Goal: Information Seeking & Learning: Learn about a topic

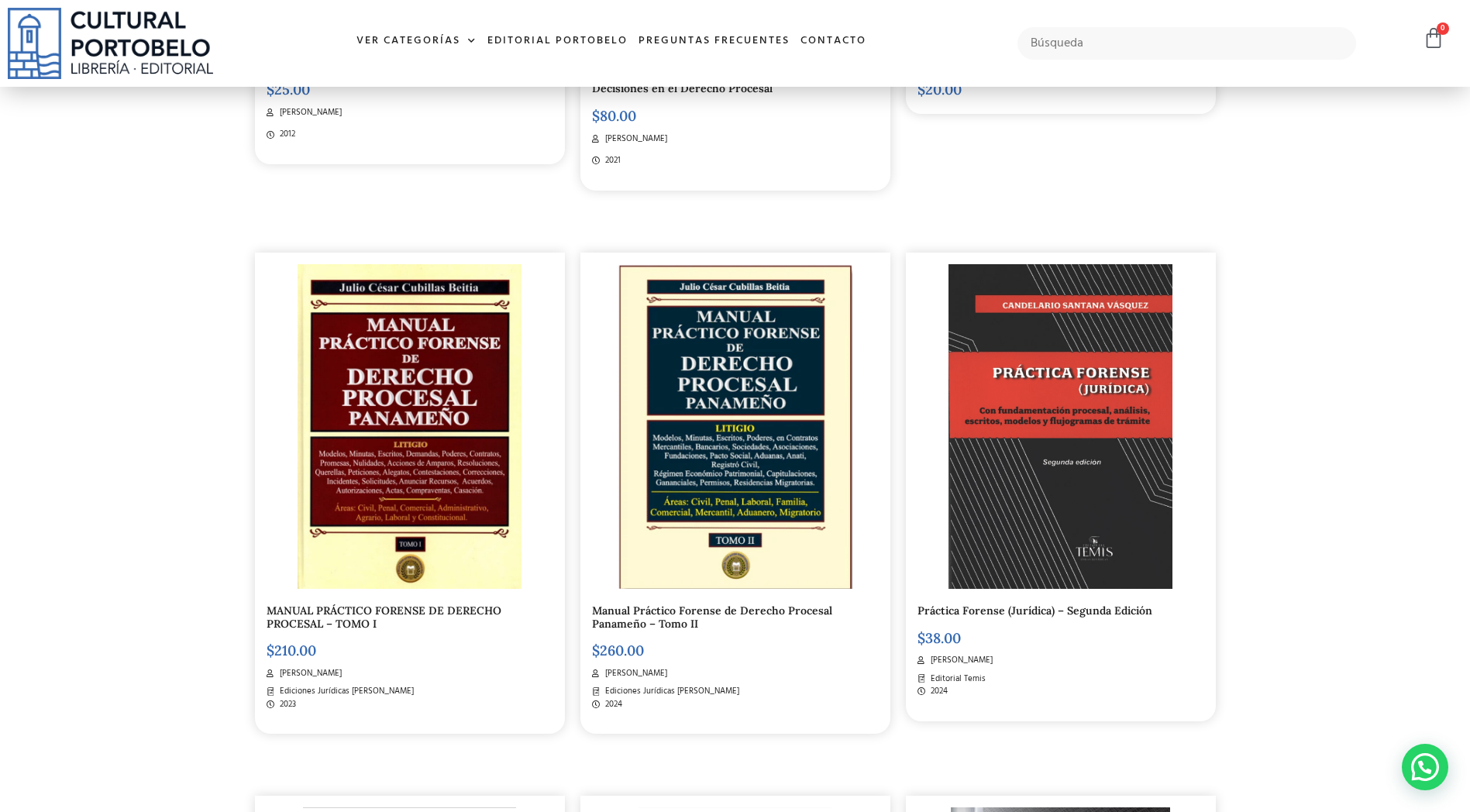
scroll to position [1394, 0]
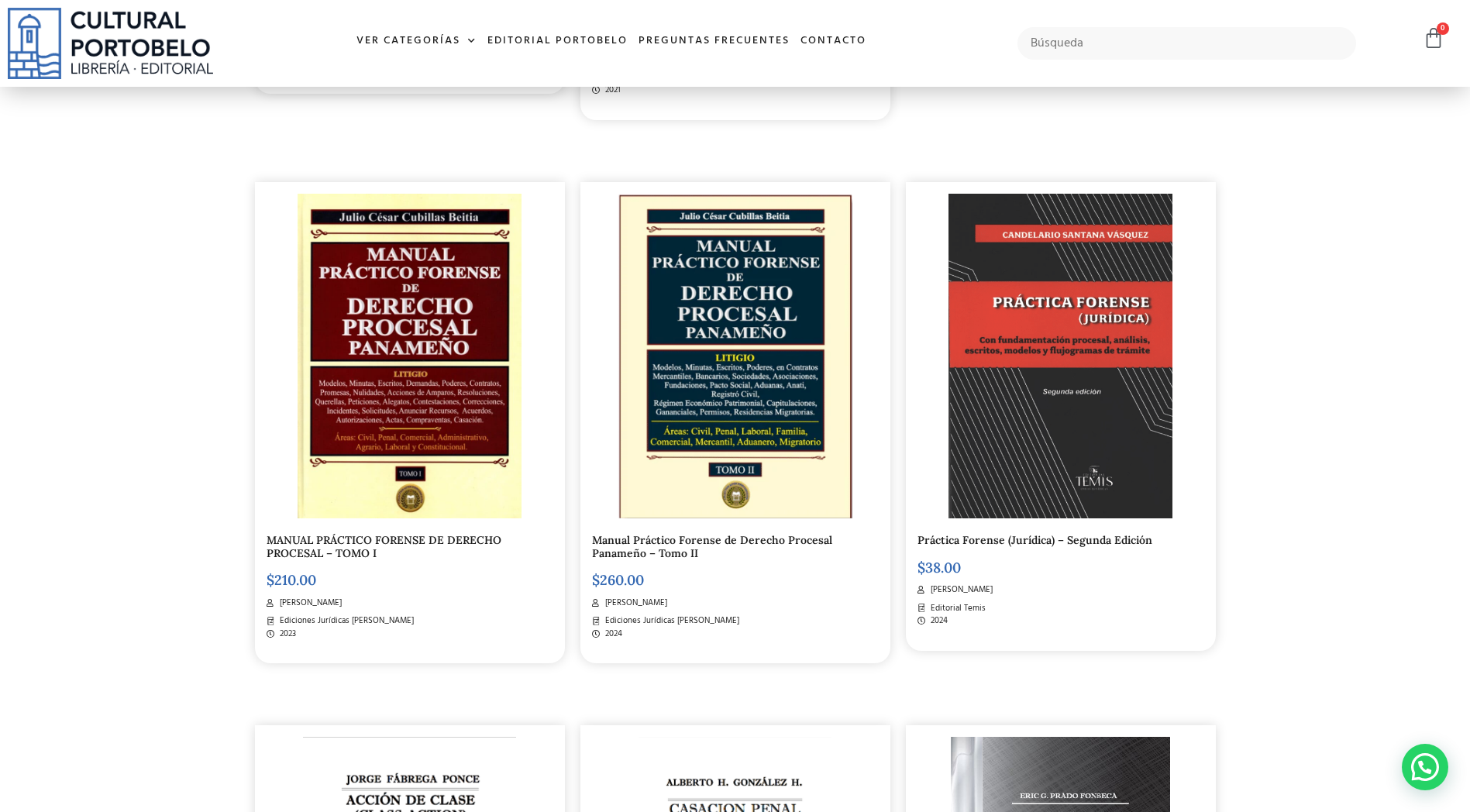
click at [417, 411] on img at bounding box center [409, 356] width 223 height 325
click at [705, 384] on img at bounding box center [735, 356] width 234 height 325
click at [1034, 542] on link "Práctica Forense (Jurídica) – Segunda Edición" at bounding box center [1035, 539] width 234 height 14
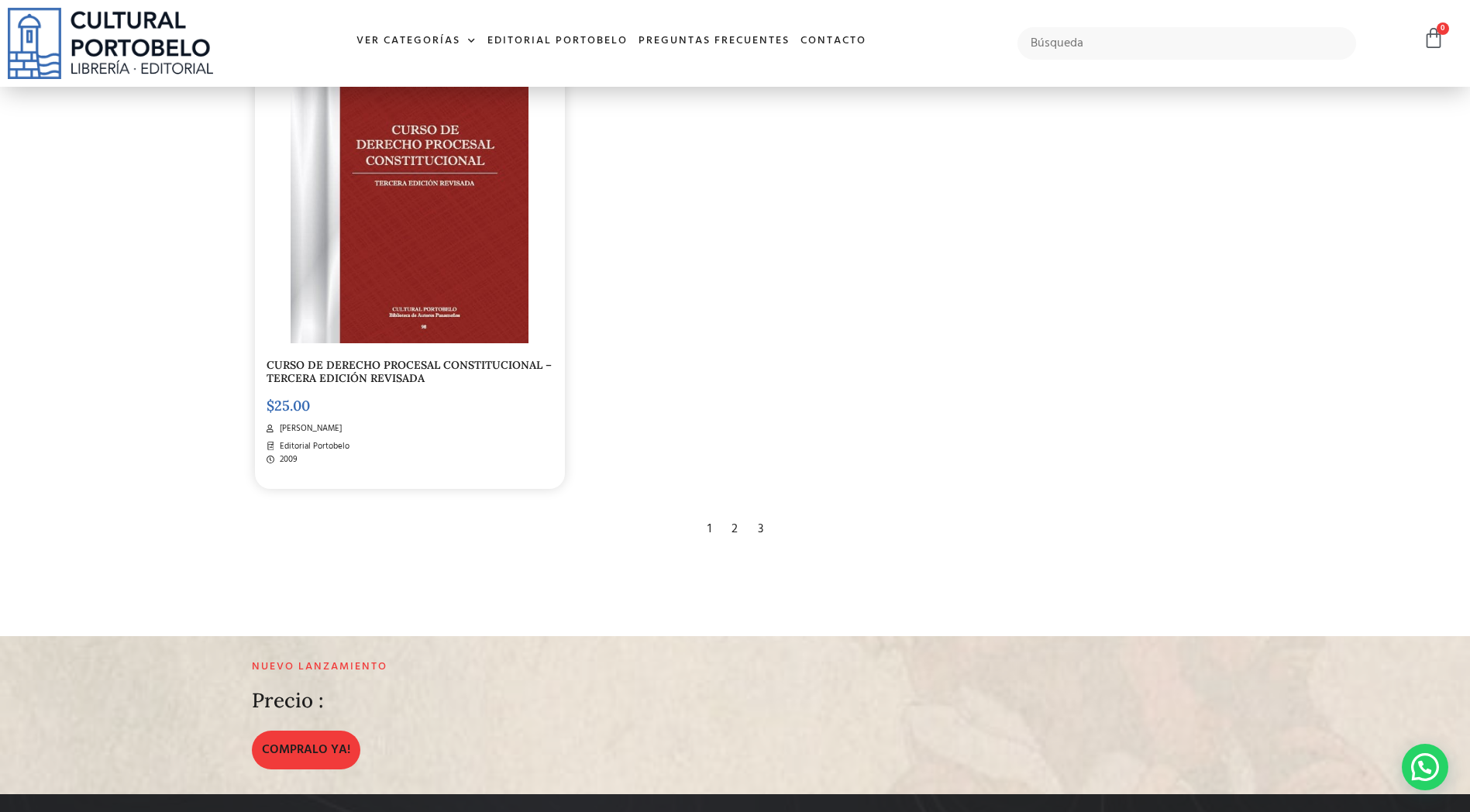
scroll to position [3176, 0]
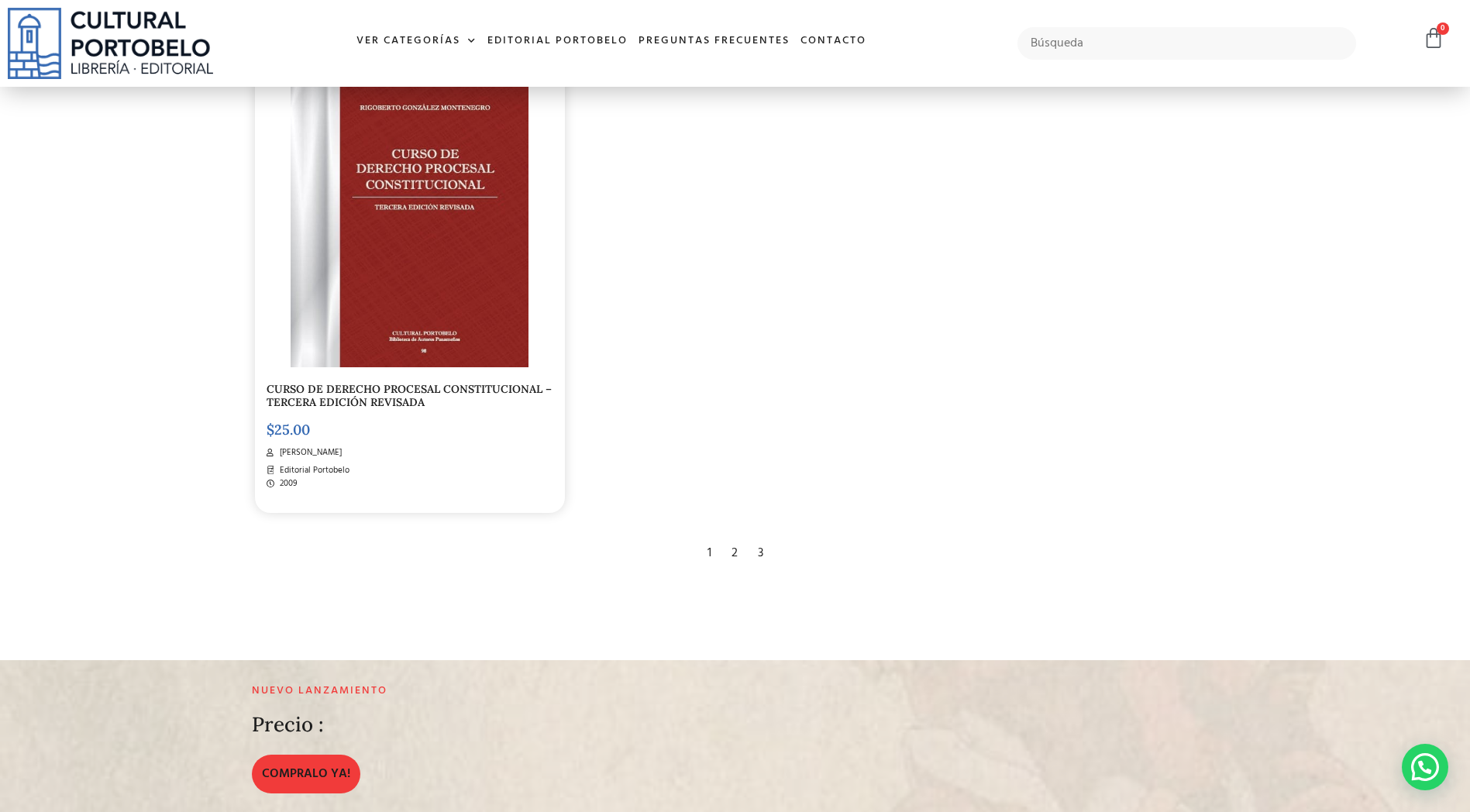
click at [732, 554] on div "2" at bounding box center [734, 553] width 22 height 34
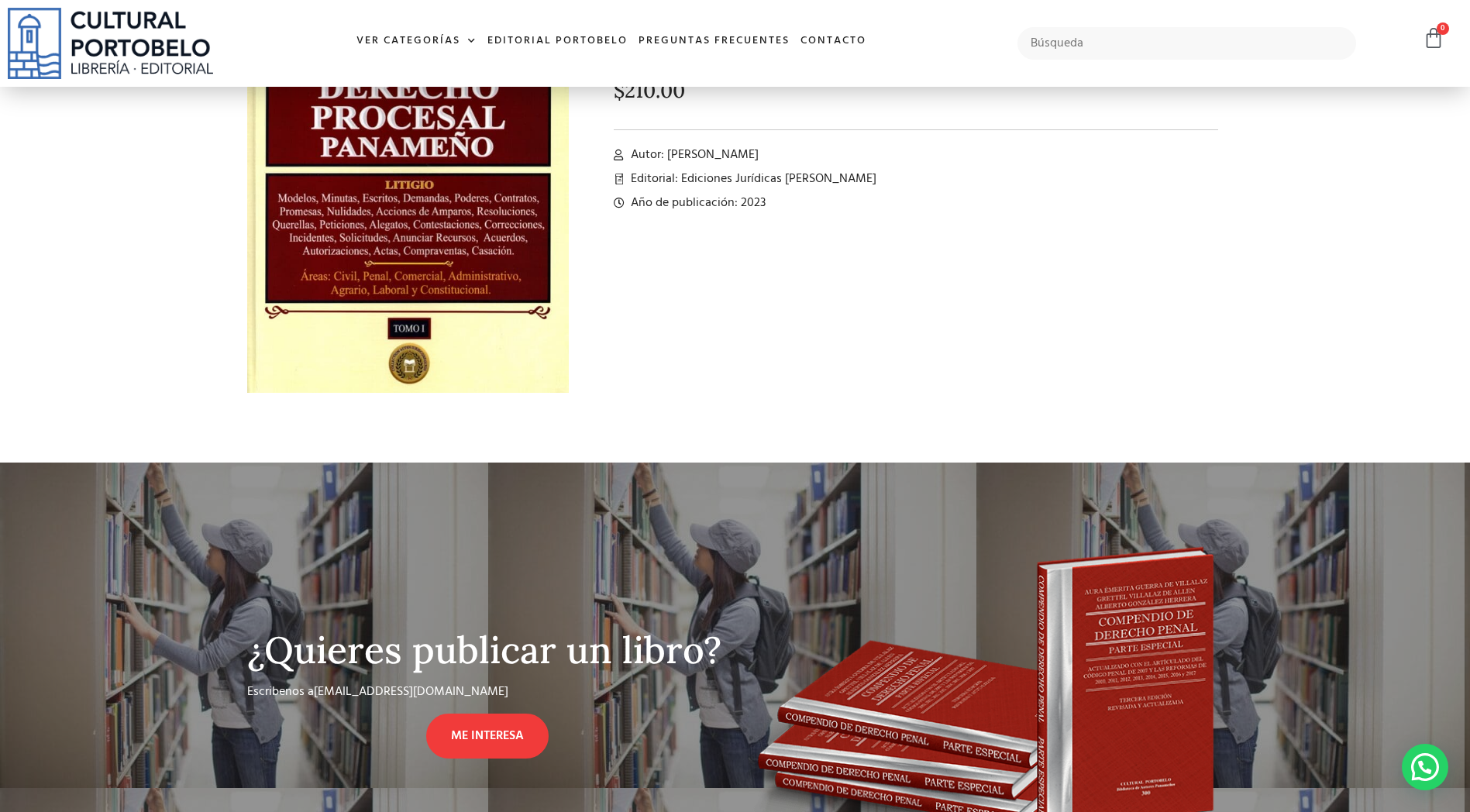
scroll to position [155, 0]
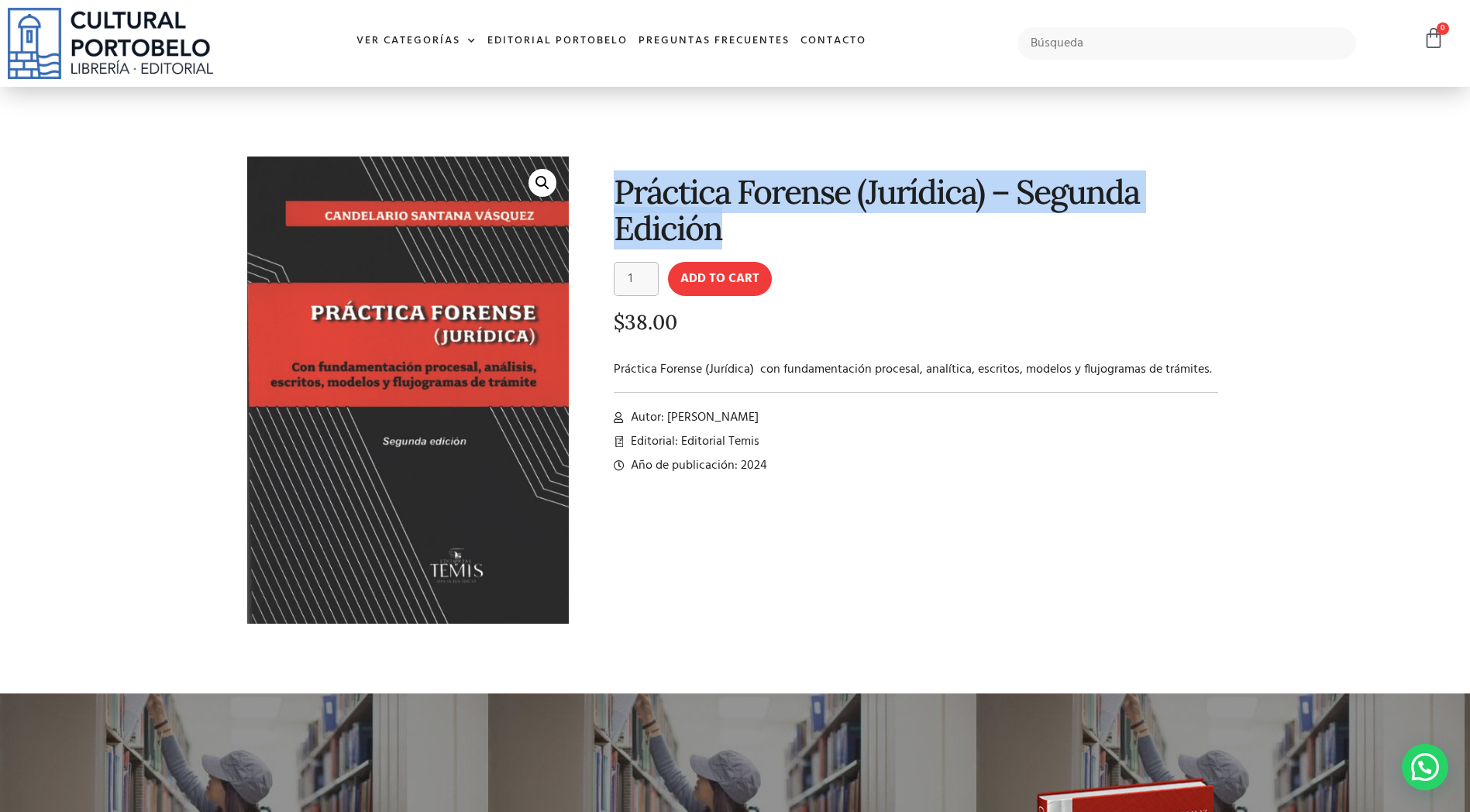
drag, startPoint x: 735, startPoint y: 236, endPoint x: 606, endPoint y: 170, distance: 144.9
click at [606, 170] on div "Práctica Forense (Jurídica) – Segunda Edición Práctica Forense (Jurídica) - Seg…" at bounding box center [903, 402] width 655 height 508
drag, startPoint x: 606, startPoint y: 170, endPoint x: 655, endPoint y: 212, distance: 64.5
copy h1 "Práctica Forense (Jurídica) – Segunda Edición"
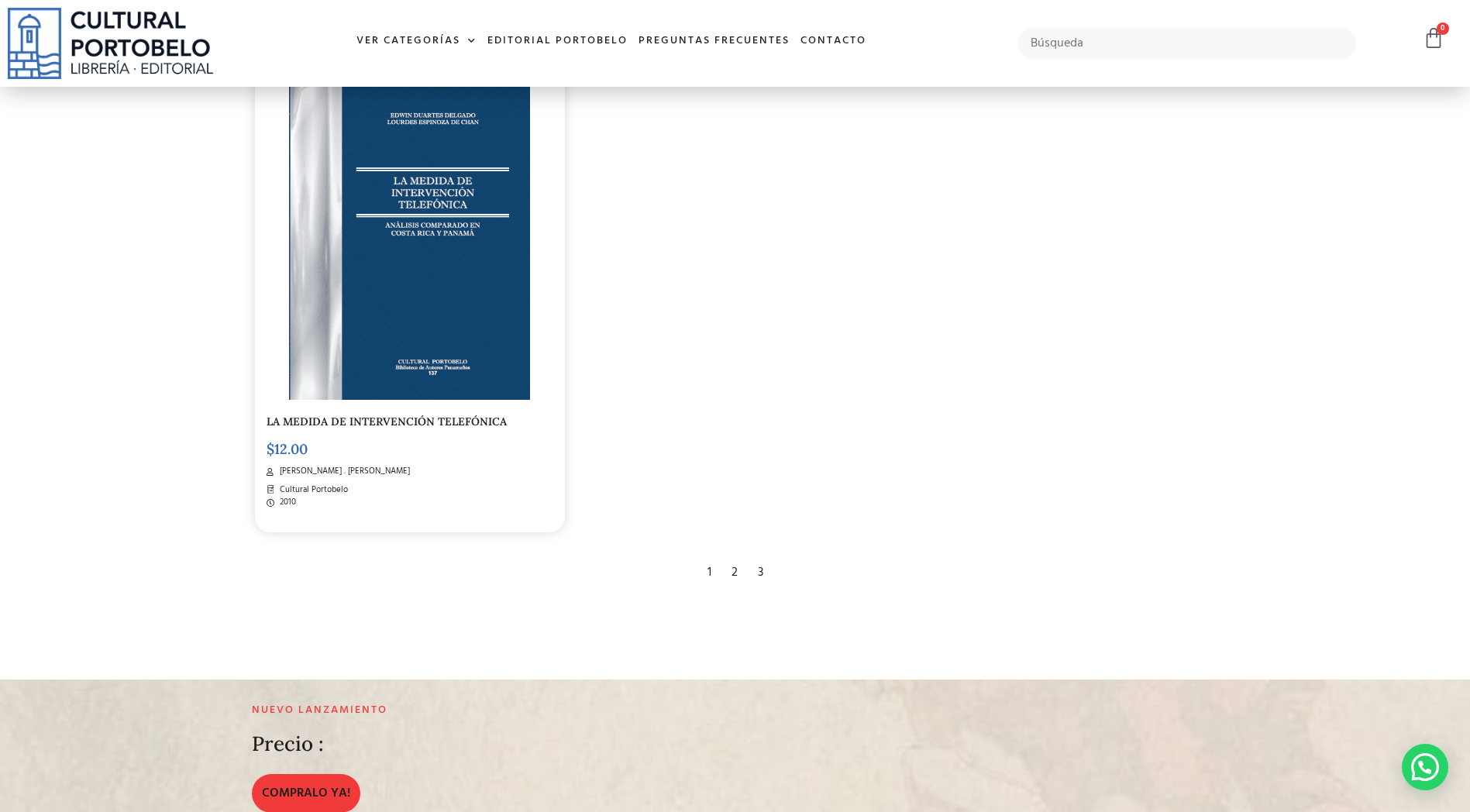
scroll to position [3176, 0]
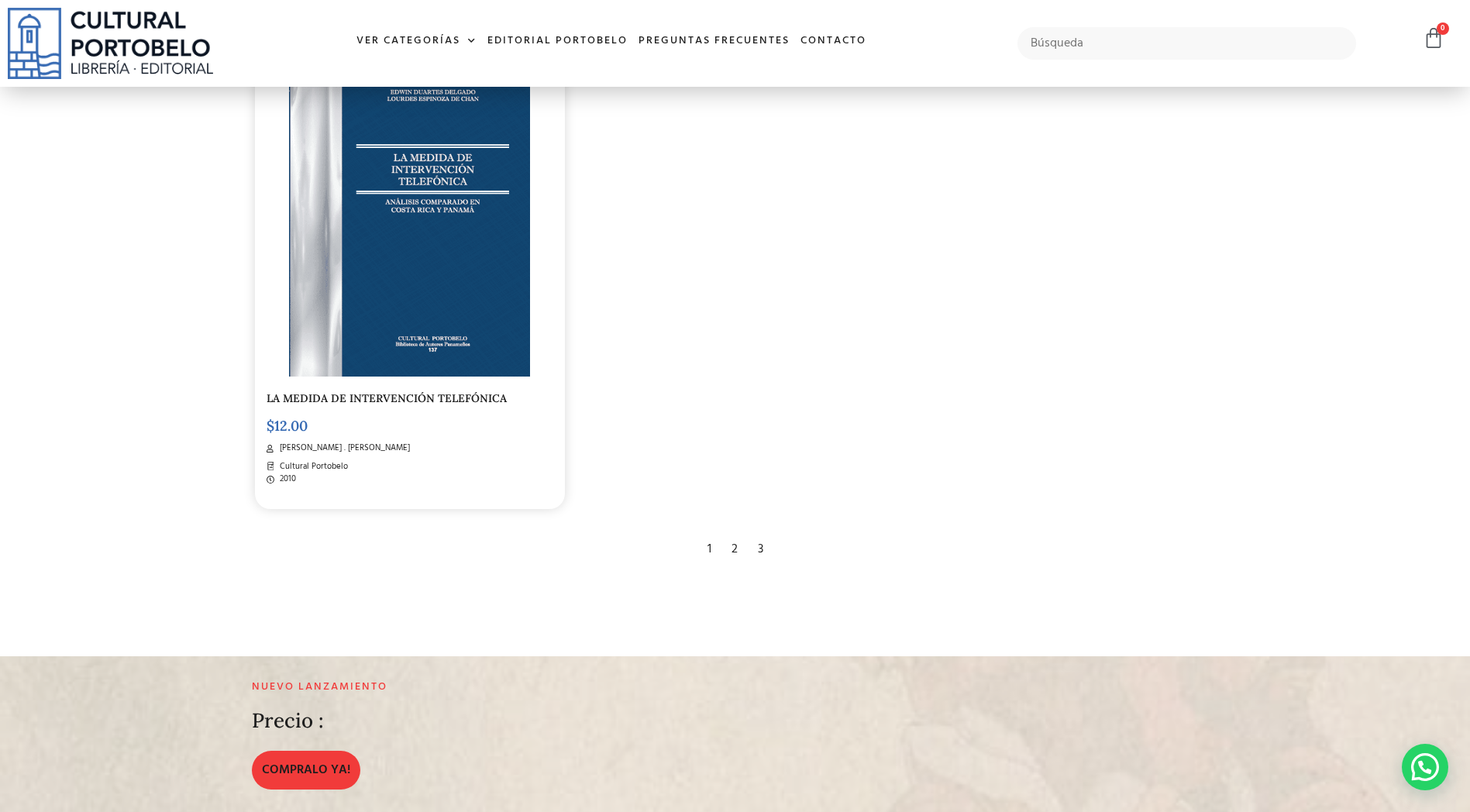
click at [759, 550] on div "3" at bounding box center [760, 549] width 21 height 34
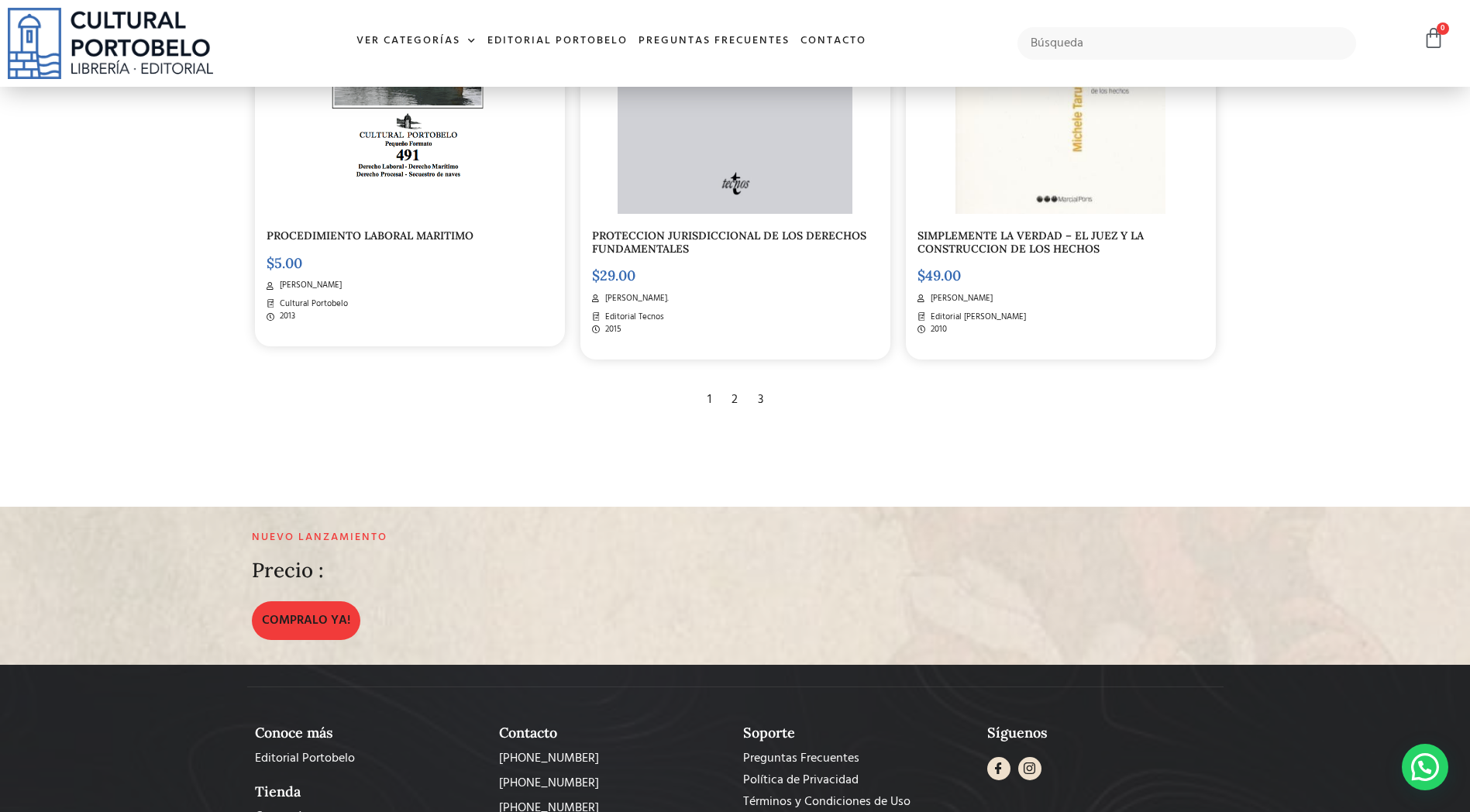
scroll to position [2789, 0]
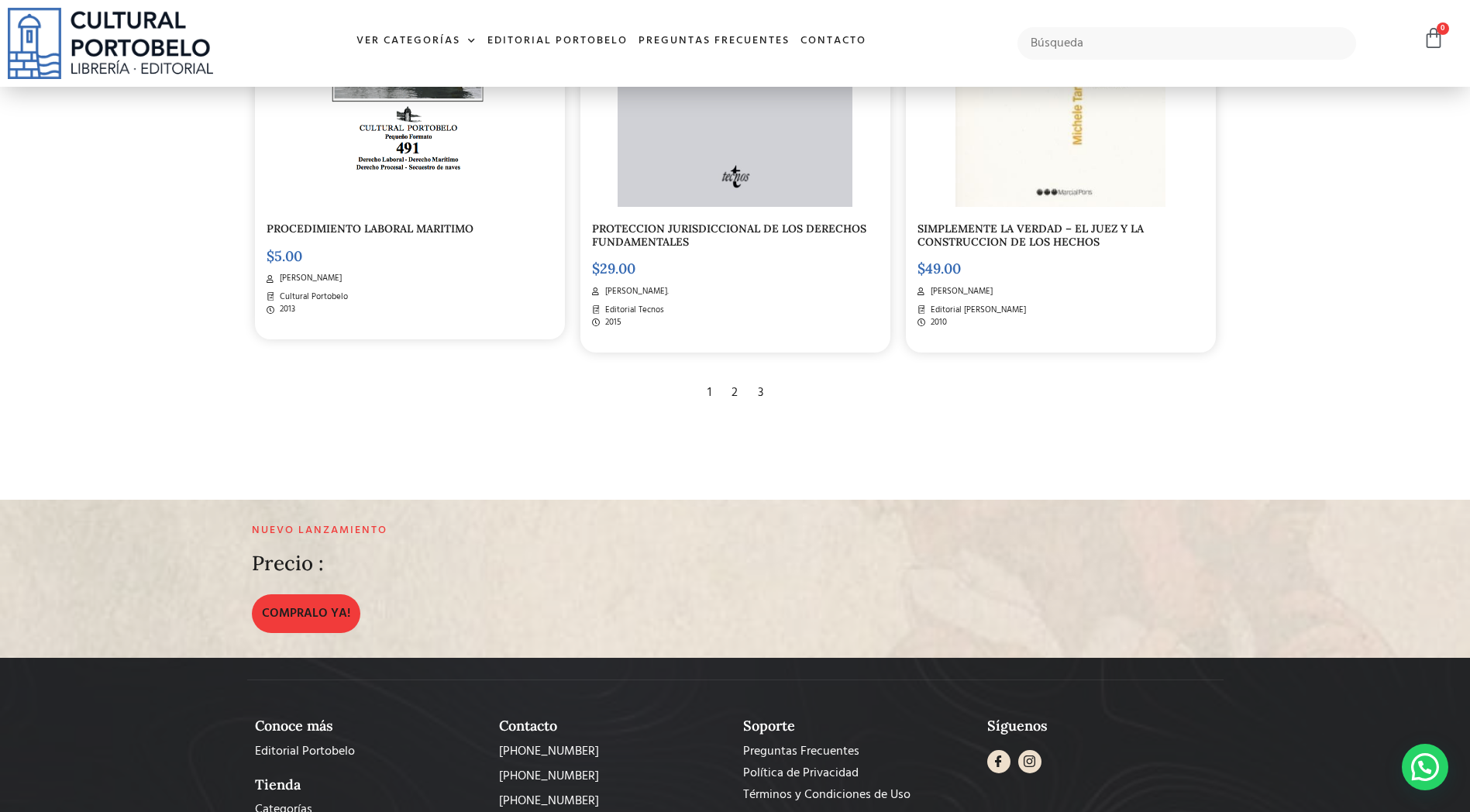
click at [728, 396] on div "2" at bounding box center [734, 393] width 22 height 34
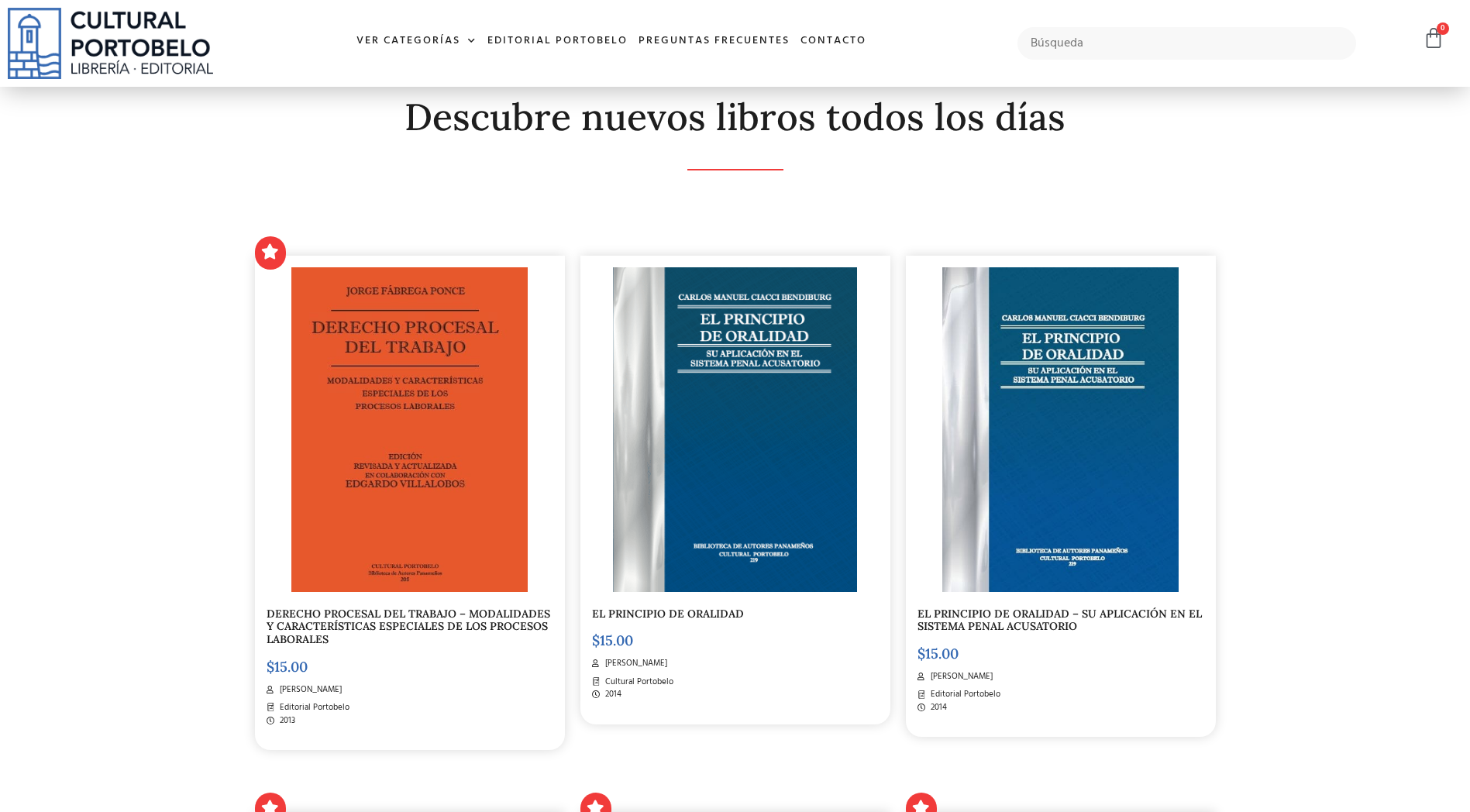
scroll to position [233, 0]
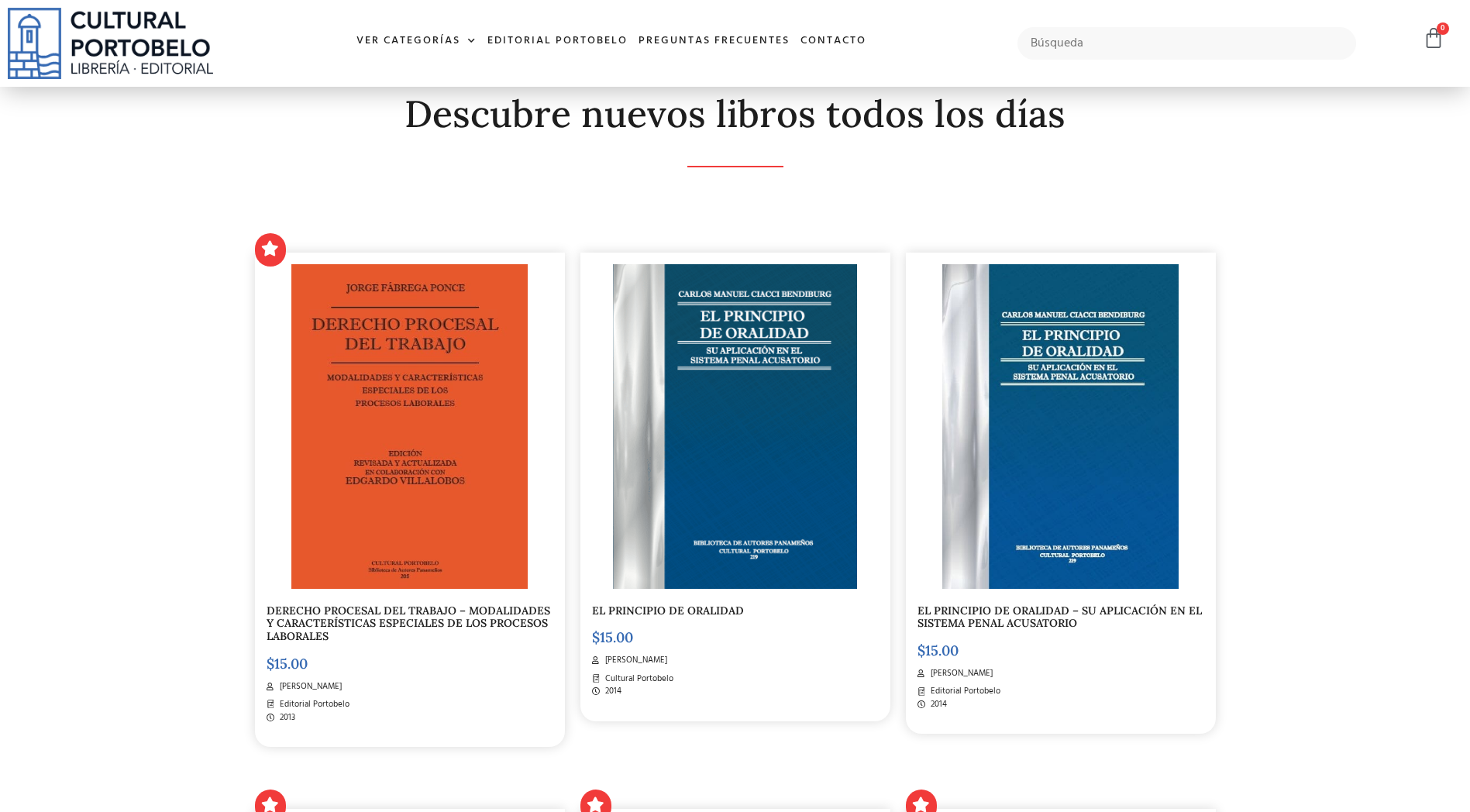
click at [416, 416] on img at bounding box center [410, 426] width 237 height 325
click at [405, 40] on link "Ver Categorías" at bounding box center [417, 42] width 131 height 34
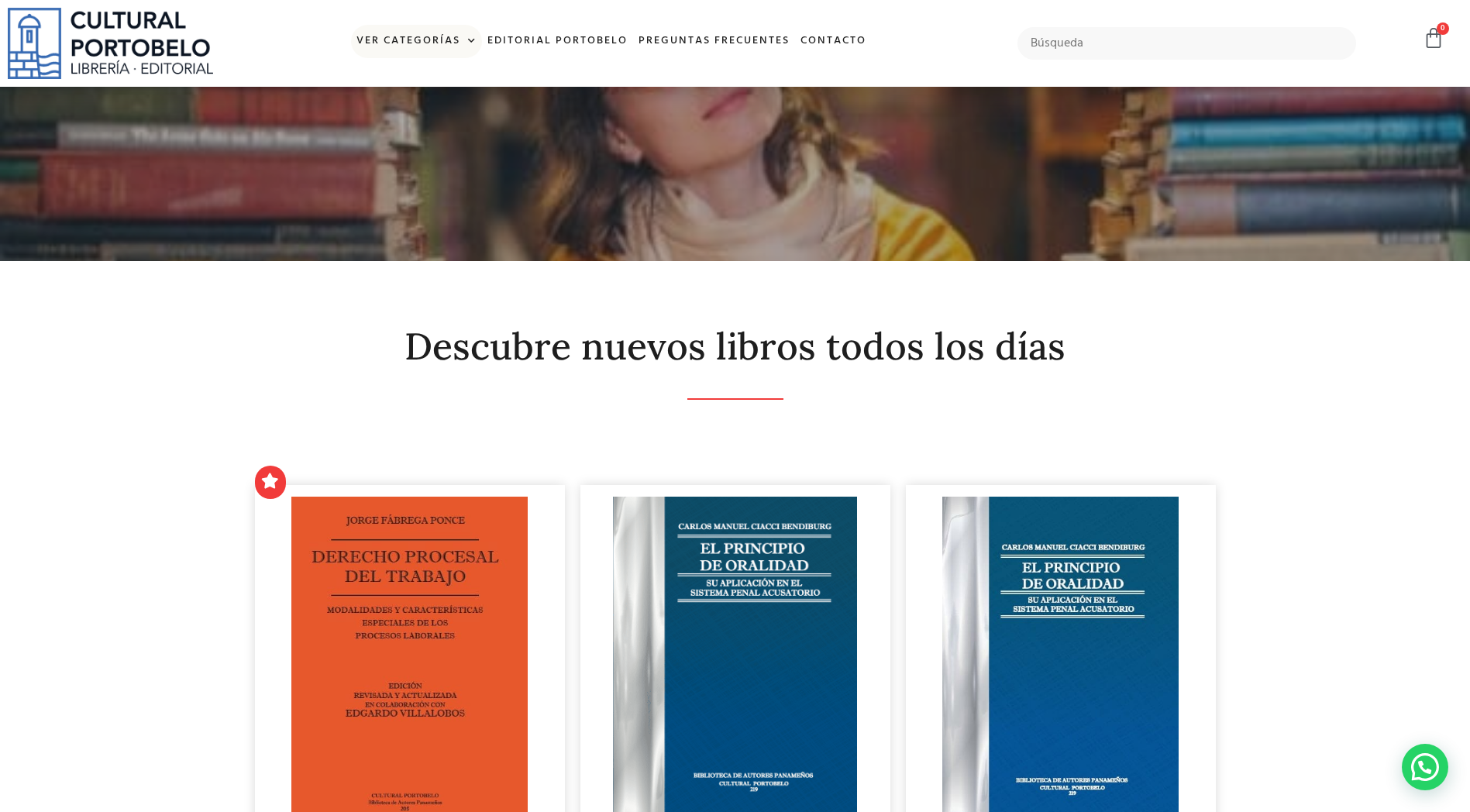
click at [414, 27] on link "Ver Categorías" at bounding box center [417, 42] width 131 height 34
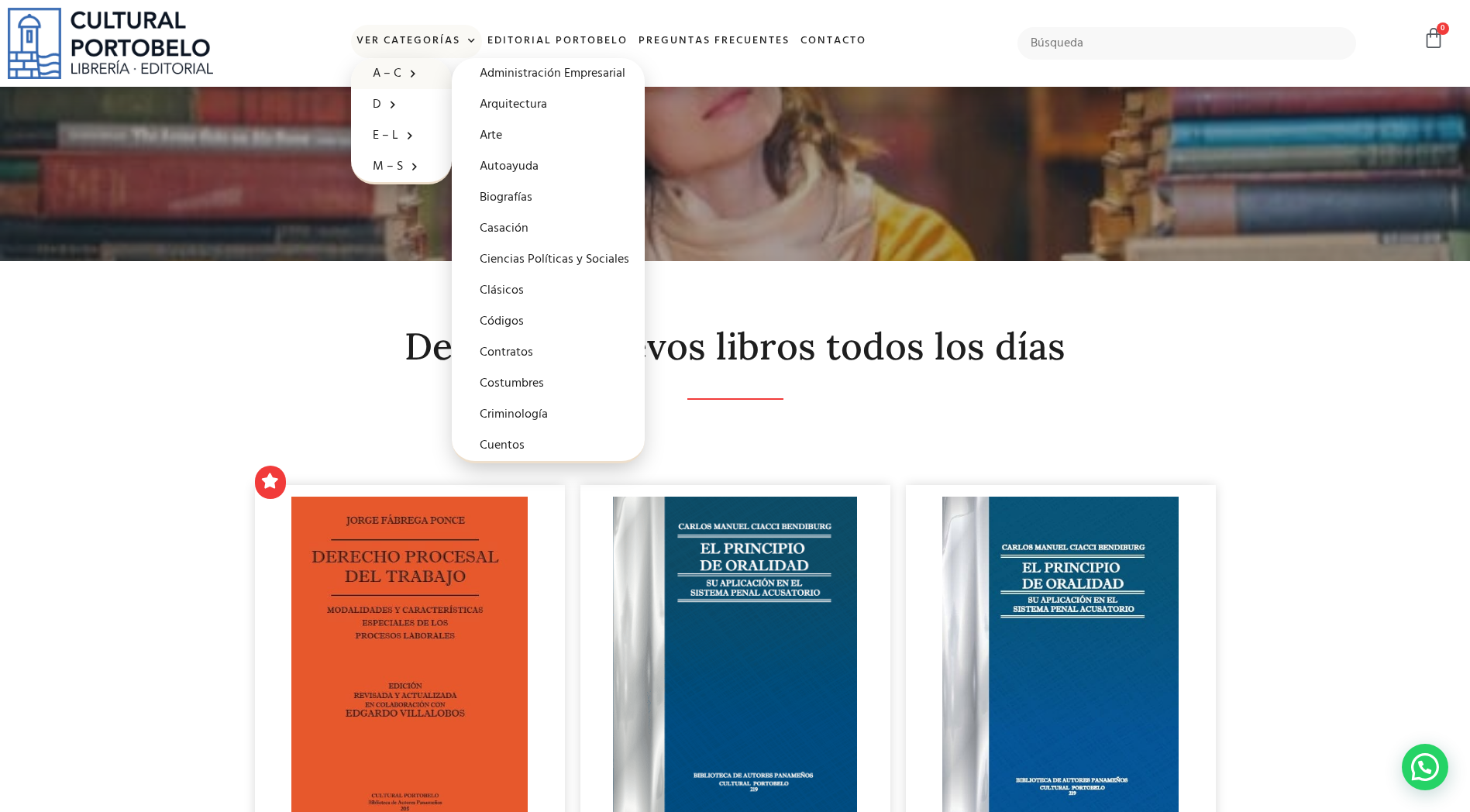
click at [395, 67] on link "A – C" at bounding box center [402, 74] width 101 height 31
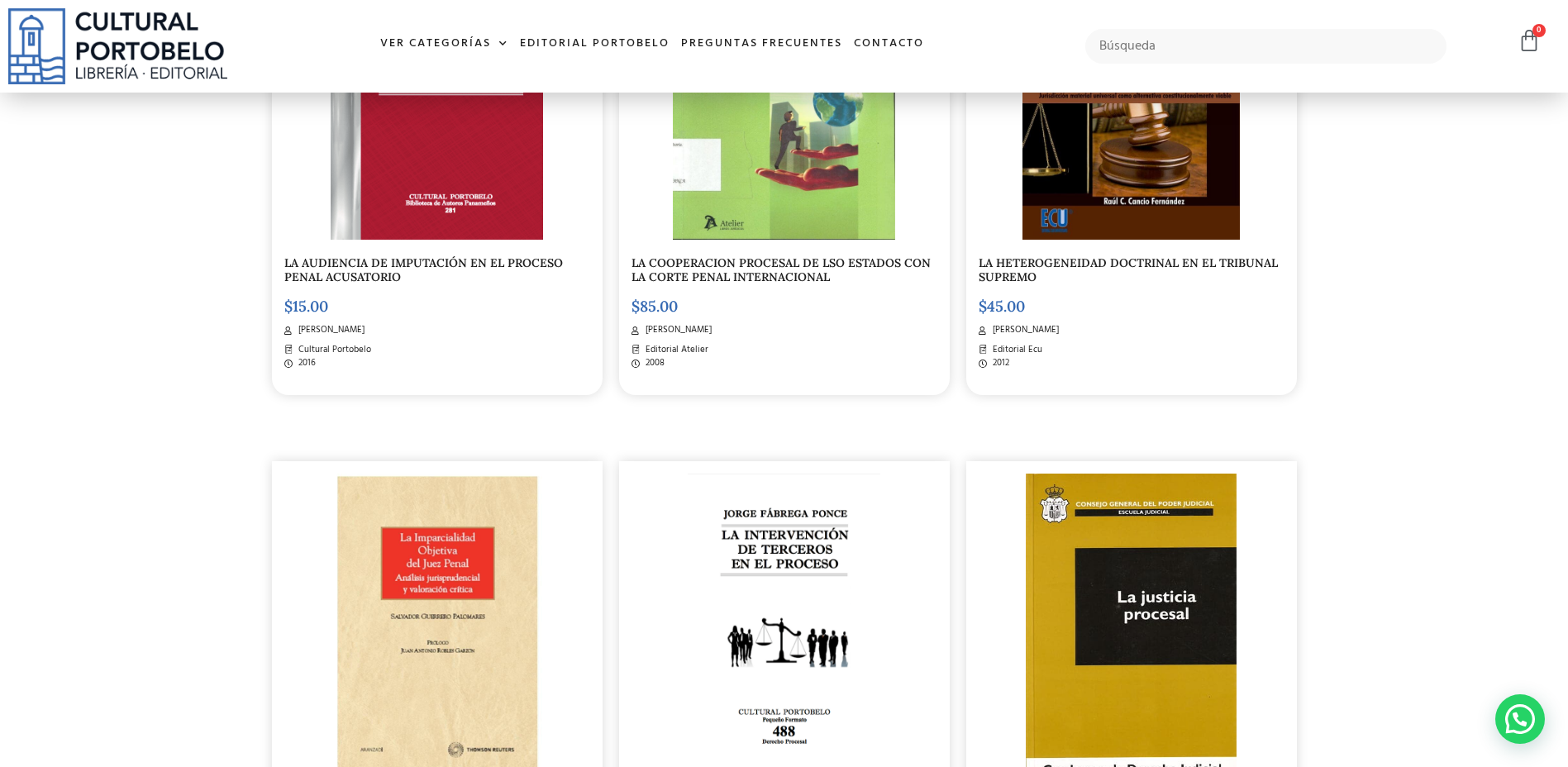
scroll to position [1817, 0]
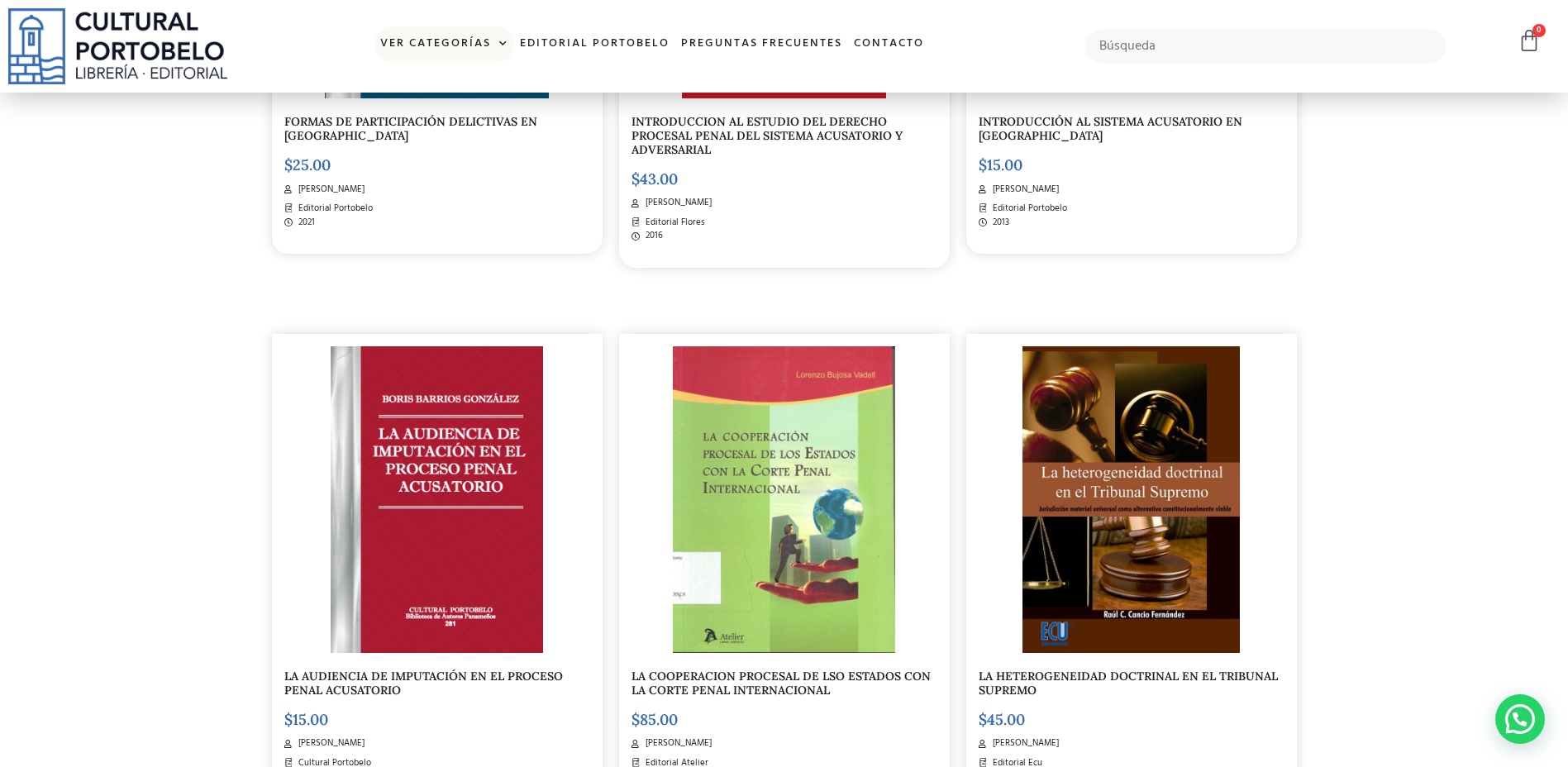
click at [459, 38] on link "Ver Categorías" at bounding box center [445, 44] width 140 height 36
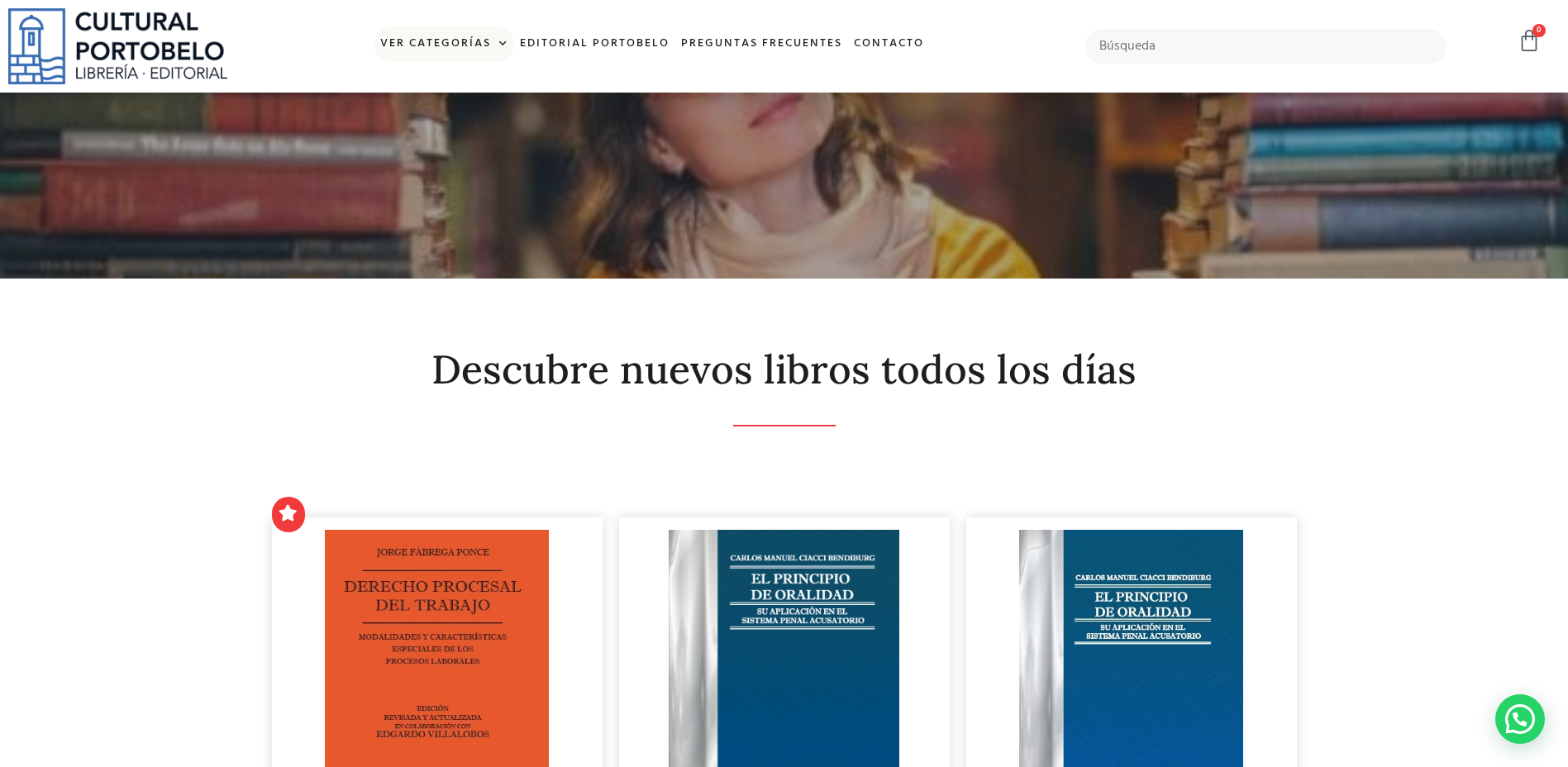
click at [458, 38] on link "Ver Categorías" at bounding box center [445, 44] width 140 height 36
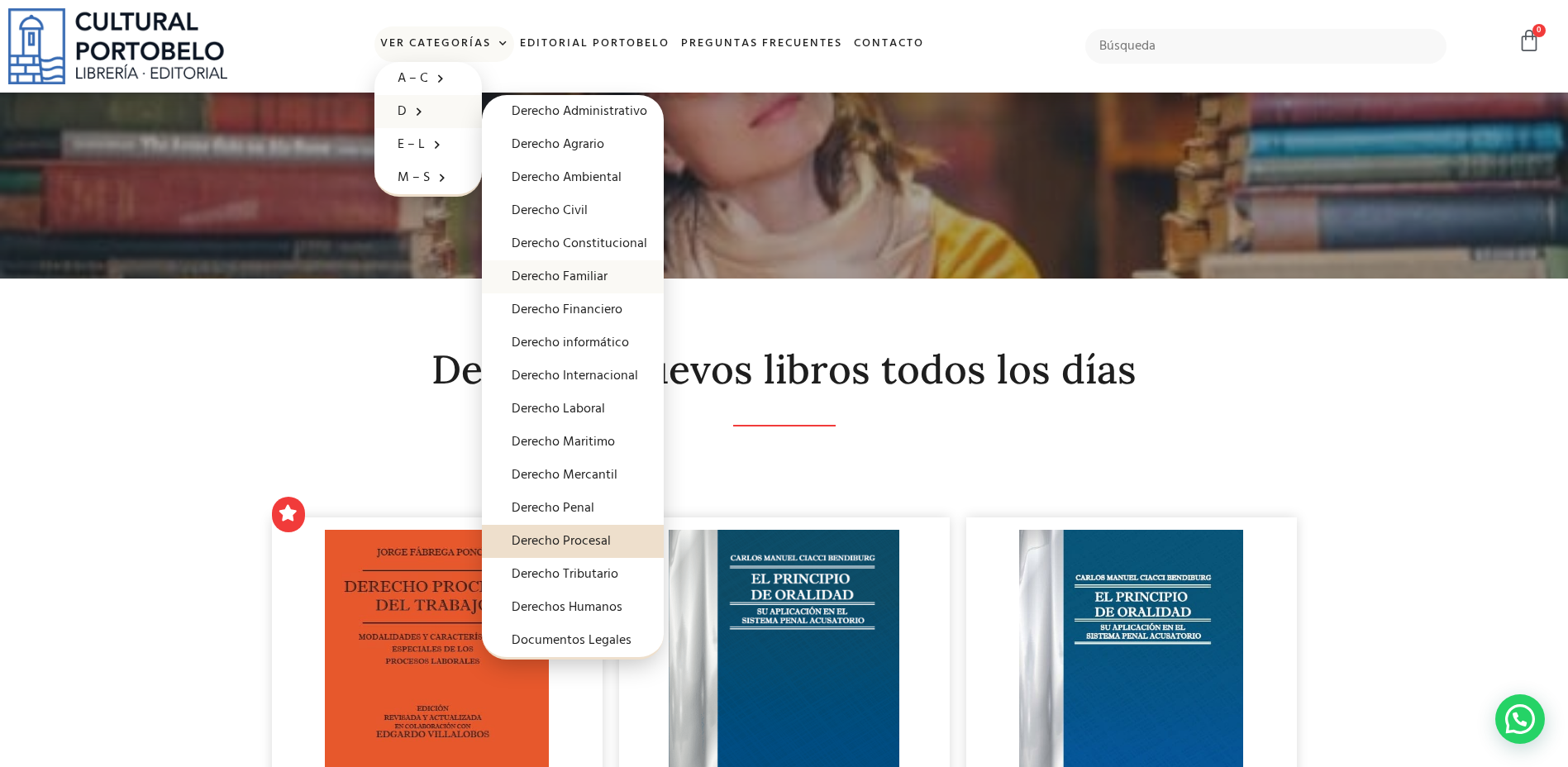
click at [557, 272] on link "Derecho Familiar" at bounding box center [573, 276] width 182 height 33
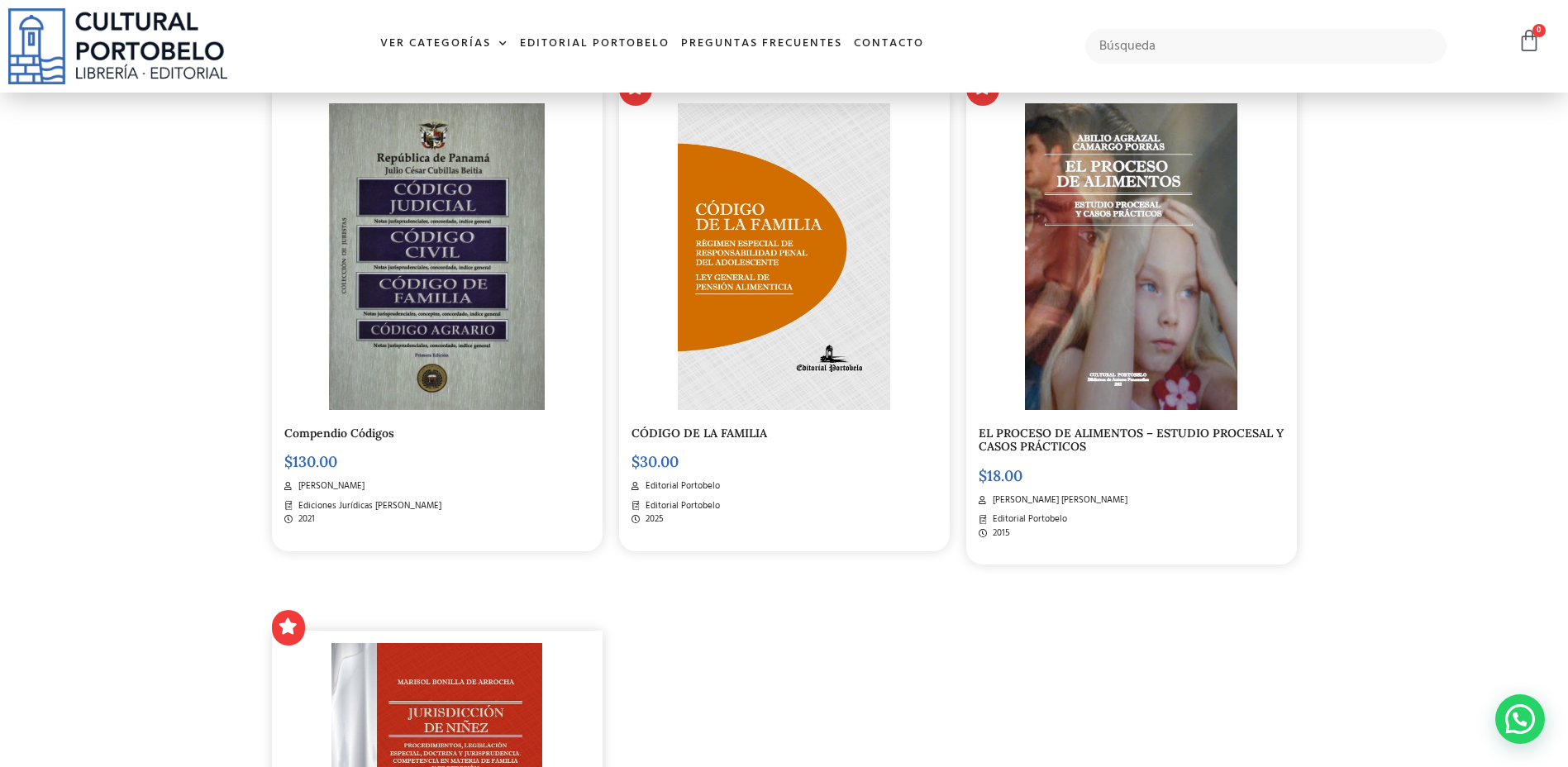
scroll to position [661, 0]
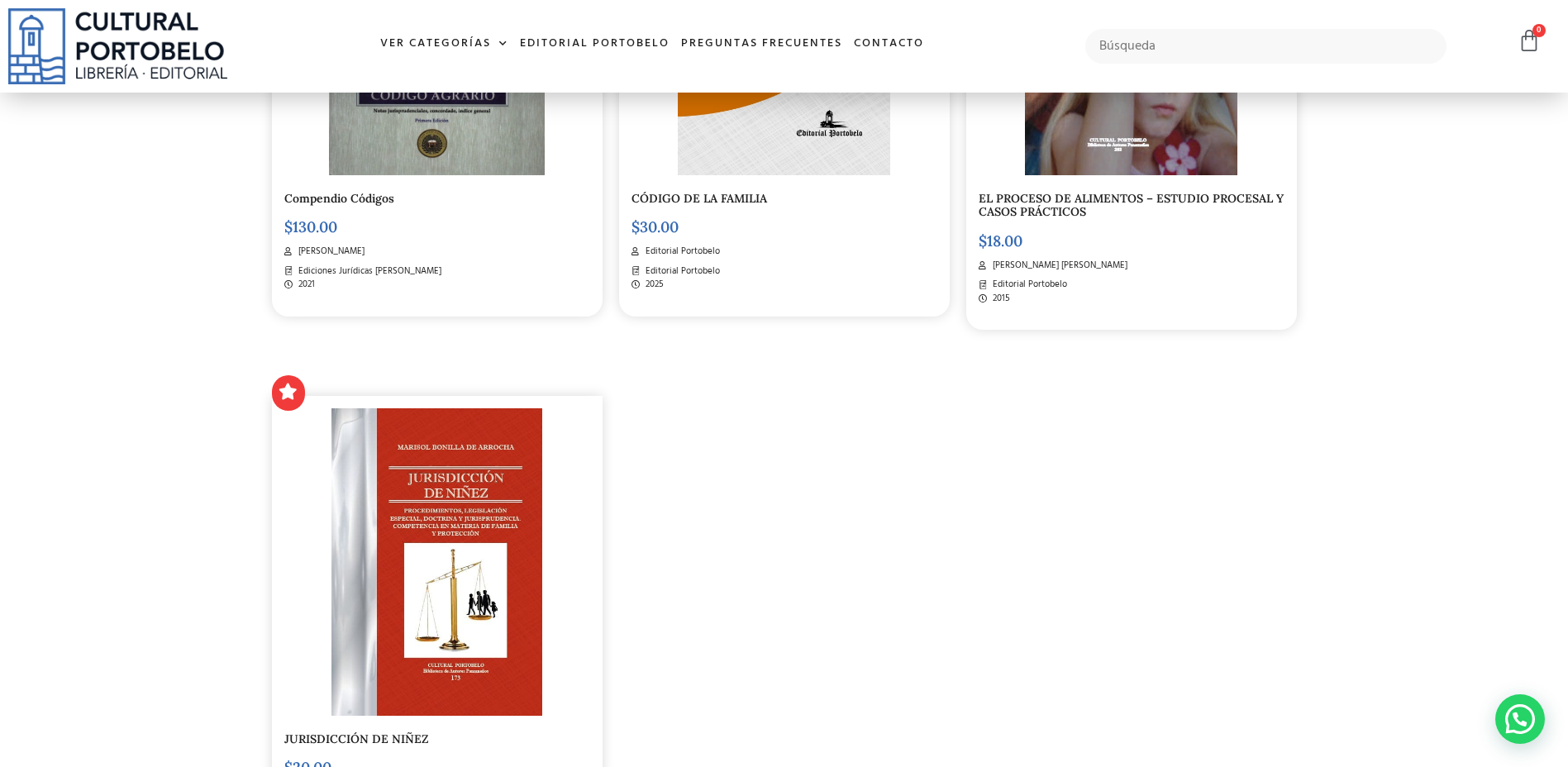
click at [481, 498] on img at bounding box center [437, 561] width 212 height 306
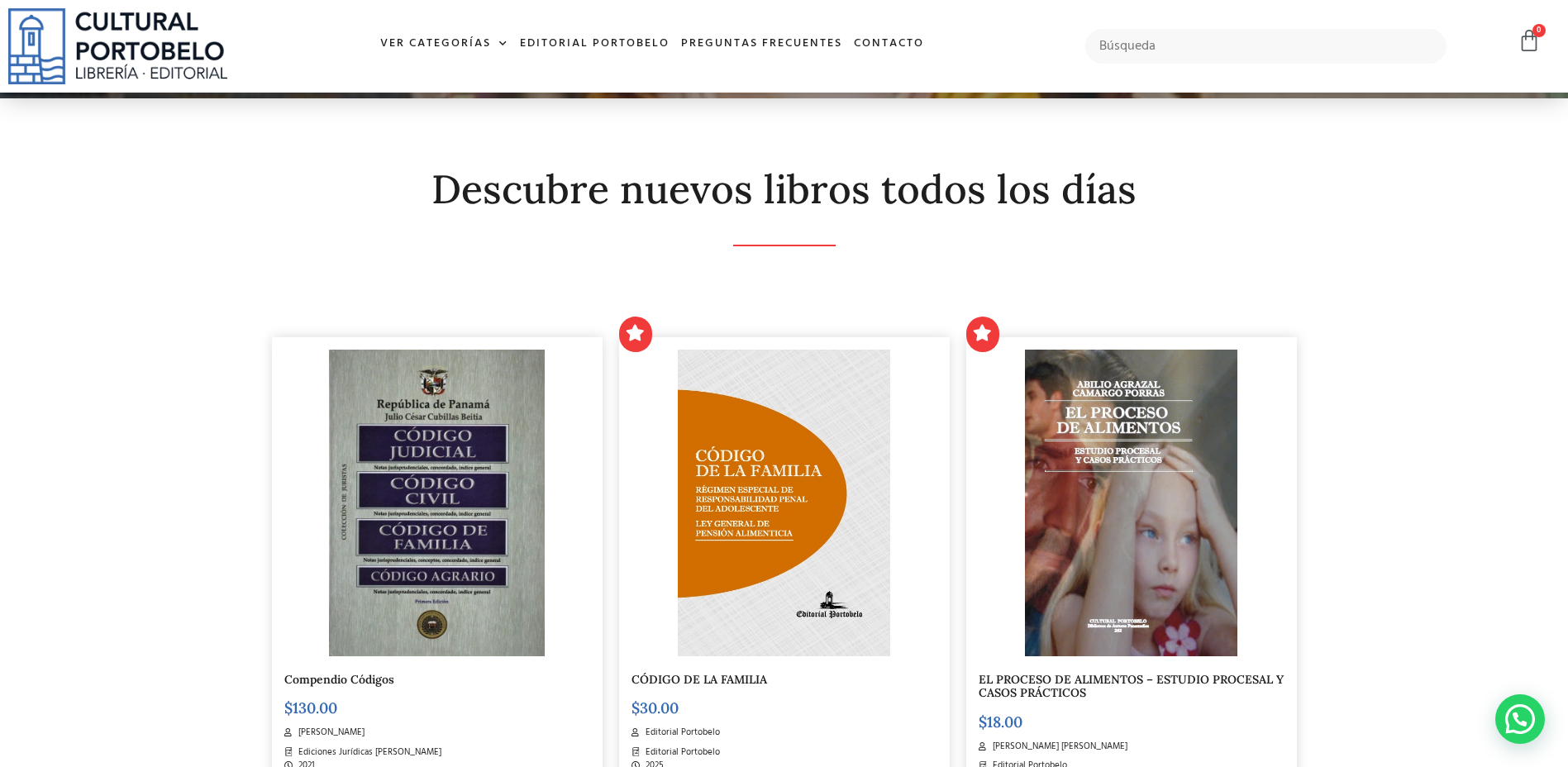
scroll to position [0, 0]
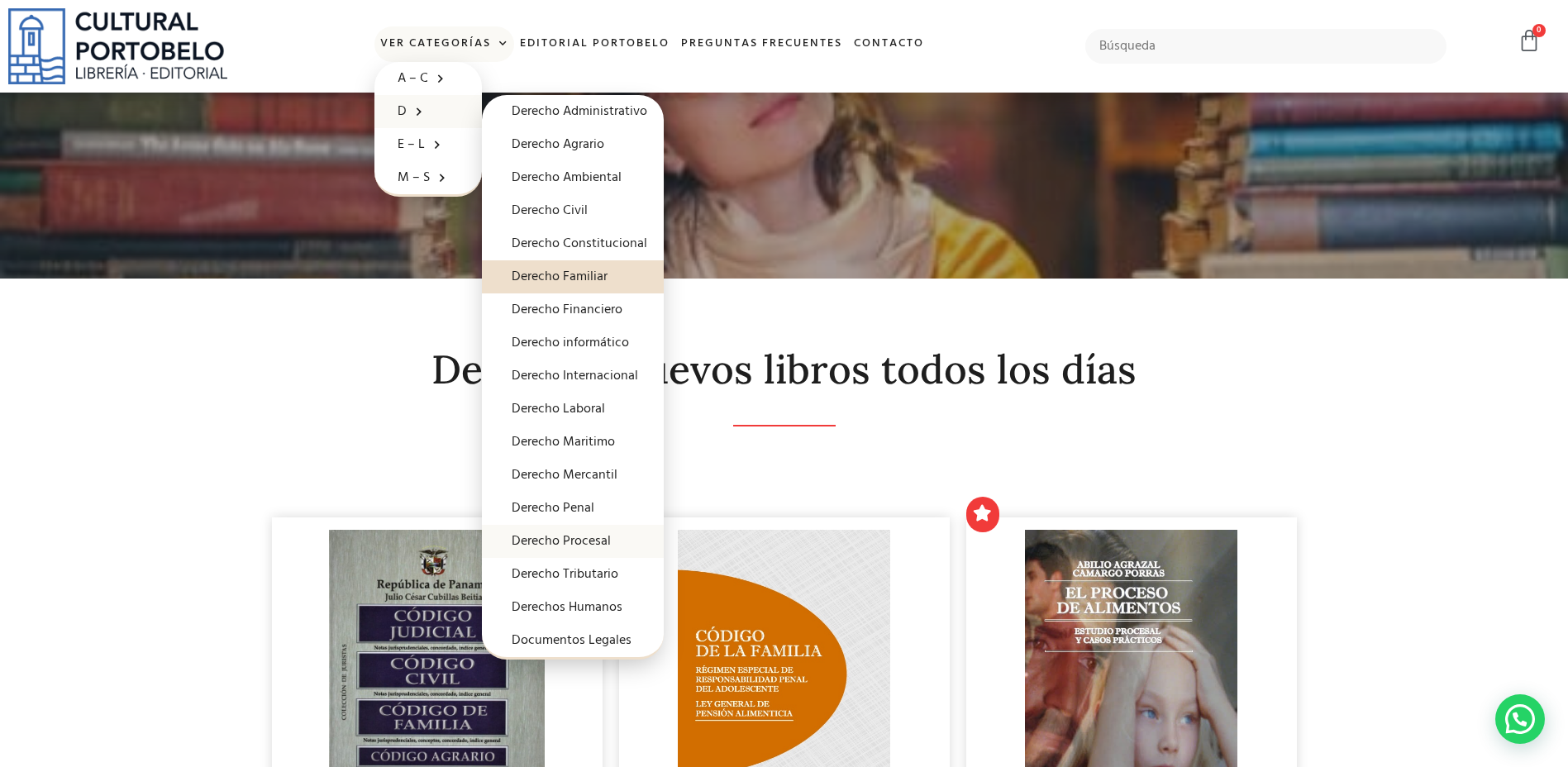
click at [580, 539] on link "Derecho Procesal" at bounding box center [573, 541] width 182 height 33
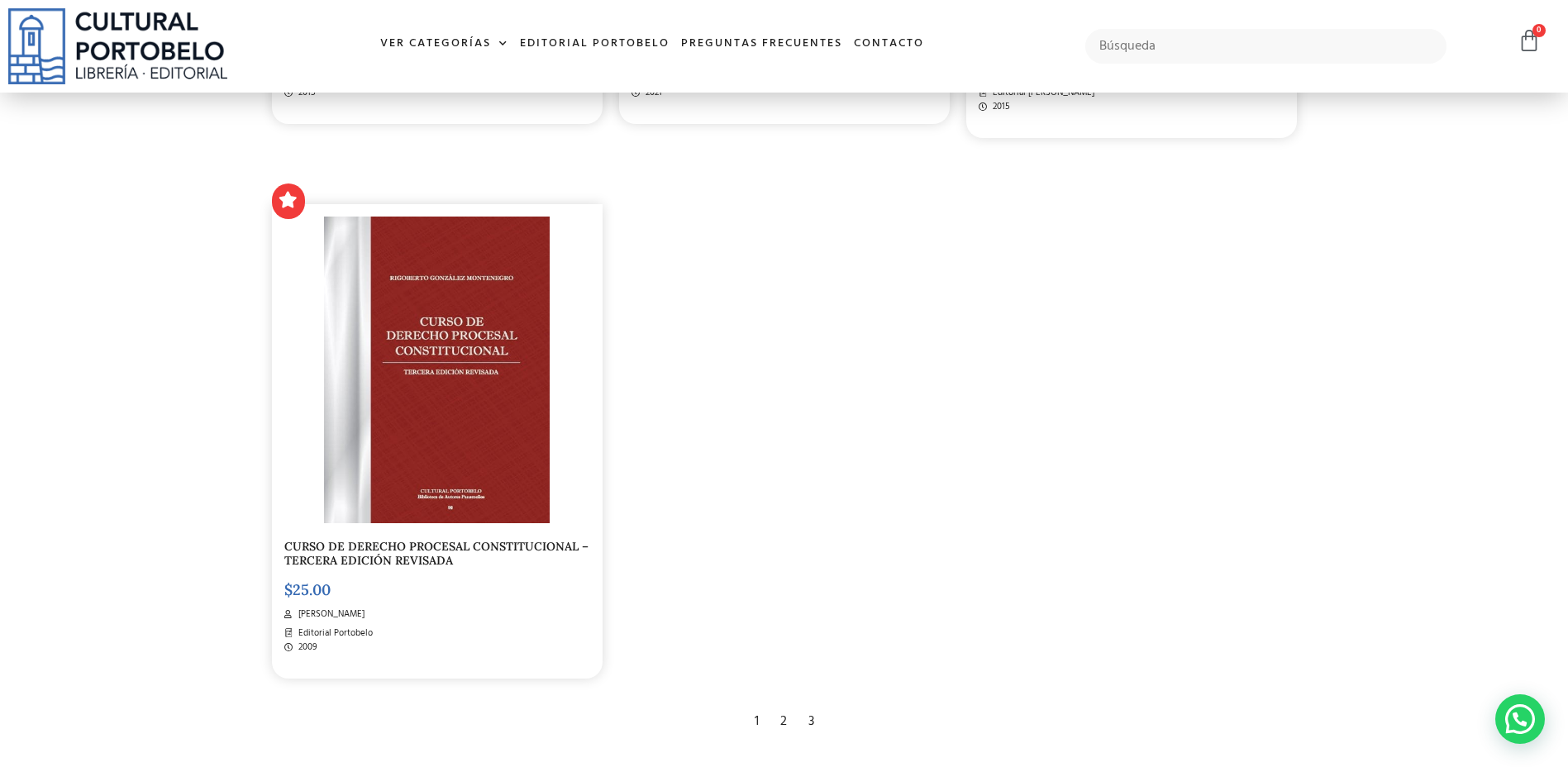
scroll to position [3387, 0]
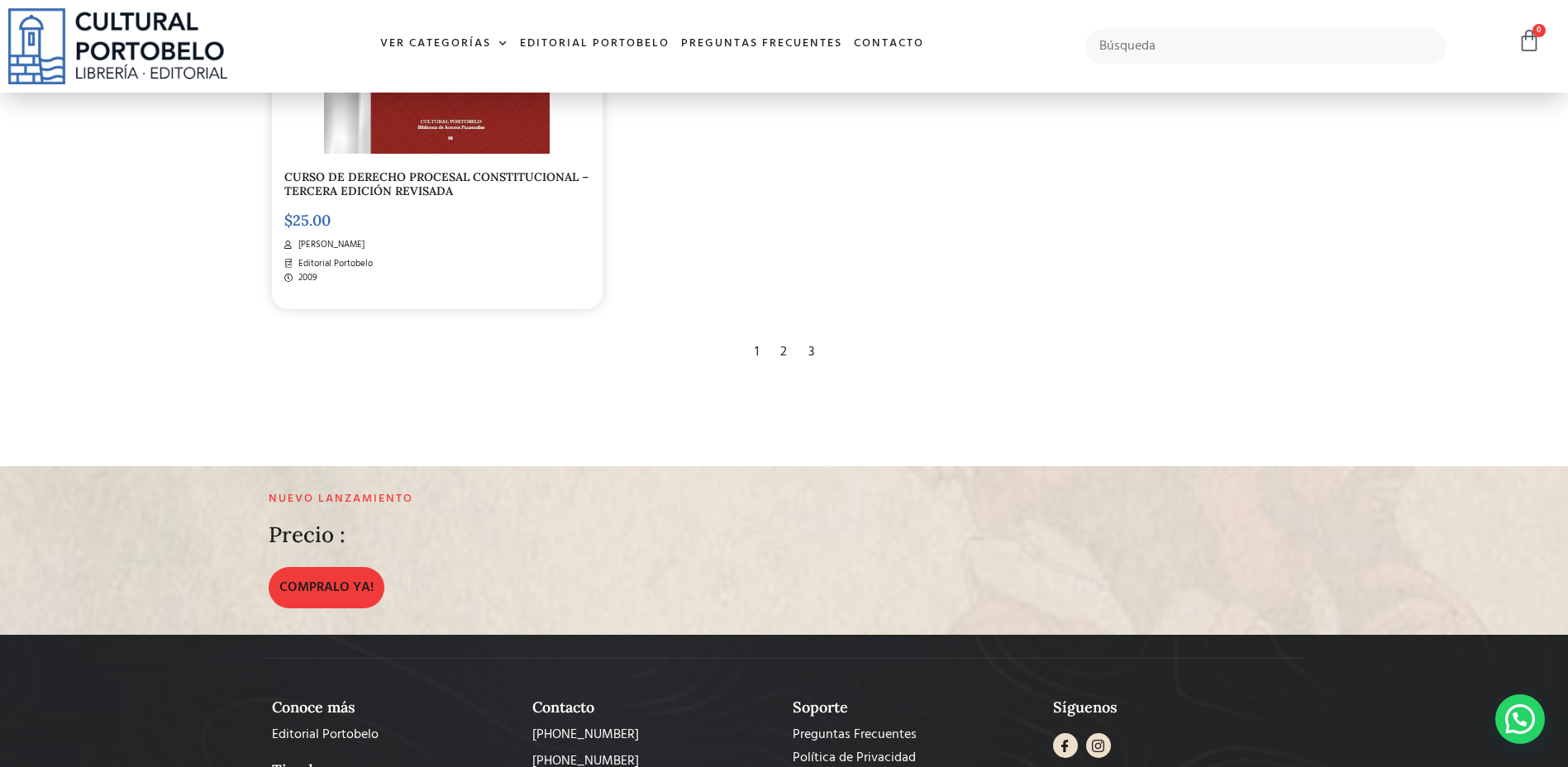
click at [784, 351] on div "2" at bounding box center [783, 352] width 23 height 37
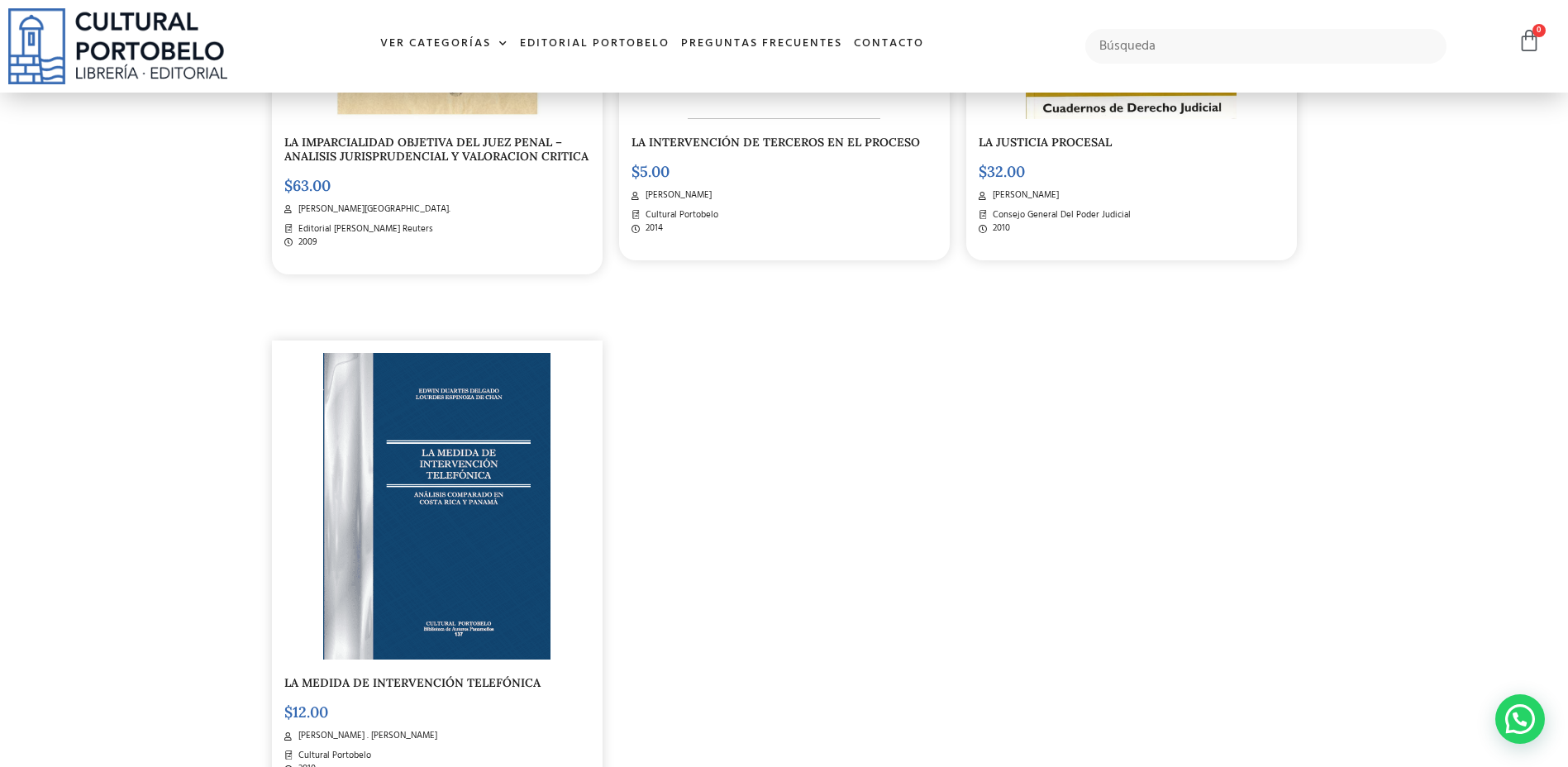
scroll to position [3140, 0]
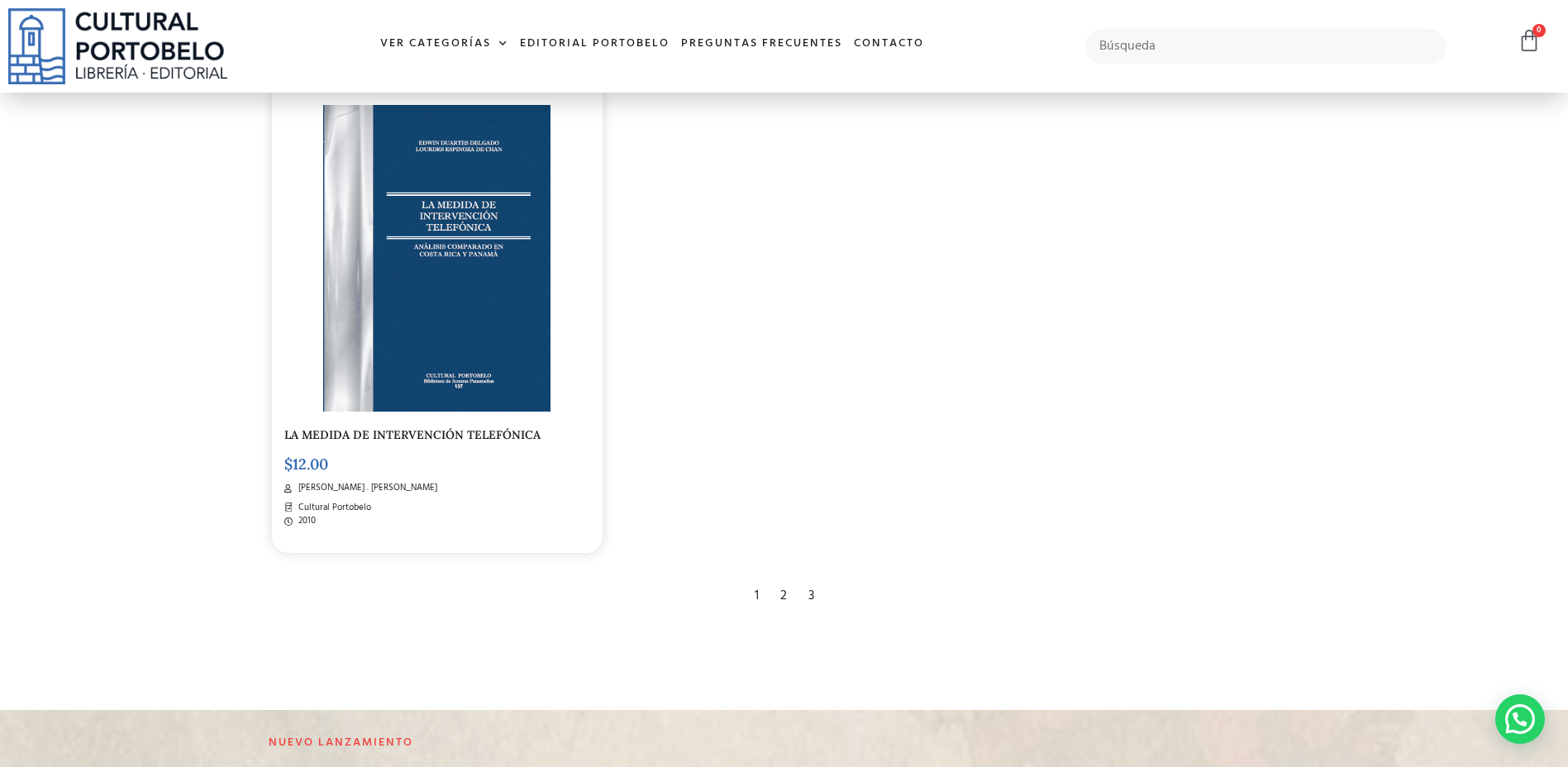
click at [810, 596] on div "3" at bounding box center [811, 596] width 22 height 37
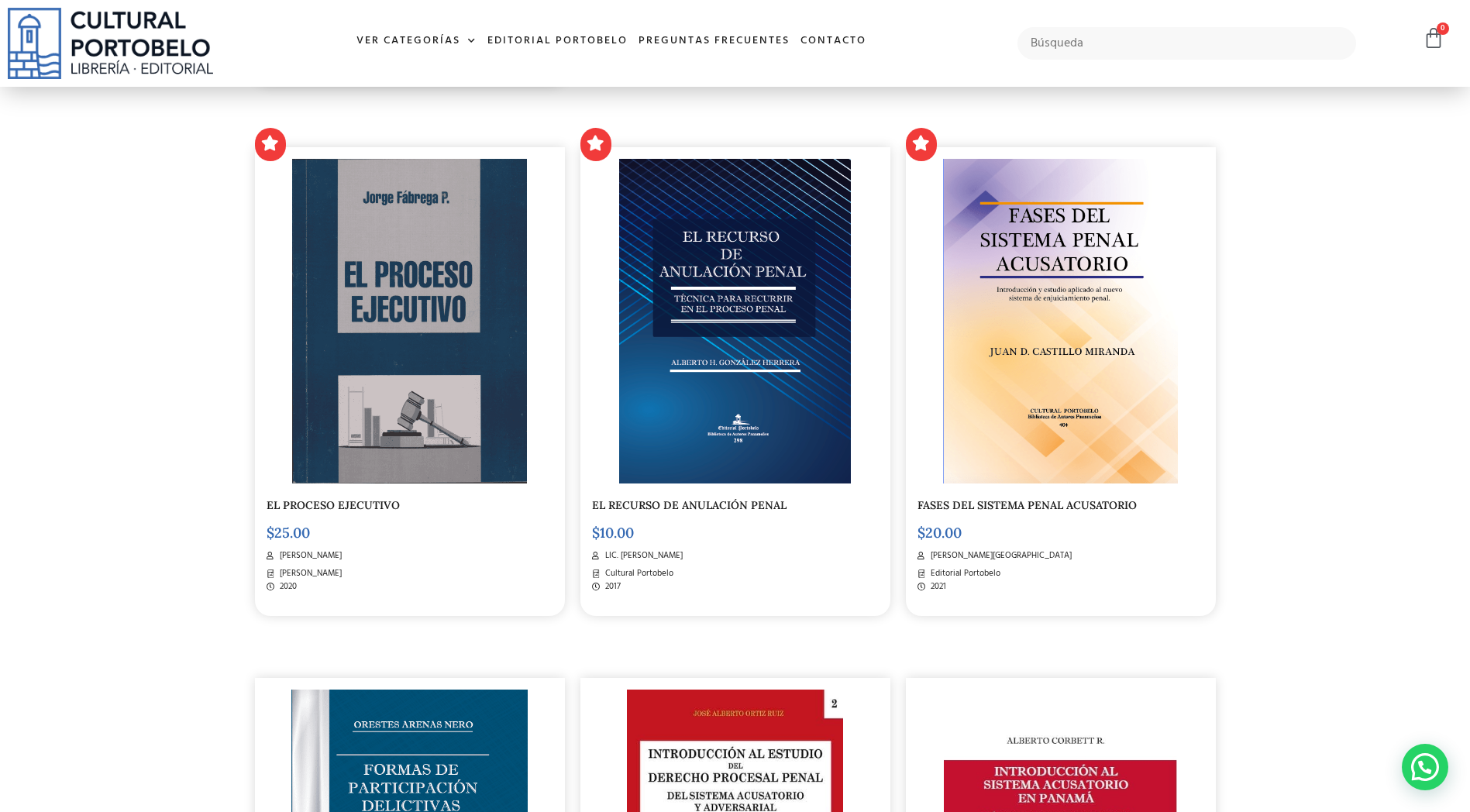
scroll to position [496, 0]
